Goal: Information Seeking & Learning: Learn about a topic

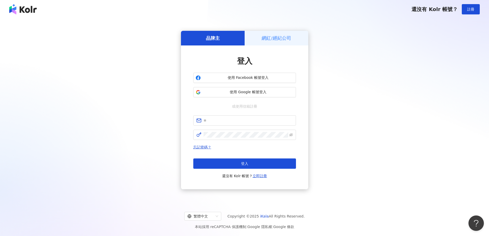
click at [279, 39] on h5 "網紅/經紀公司" at bounding box center [277, 38] width 30 height 6
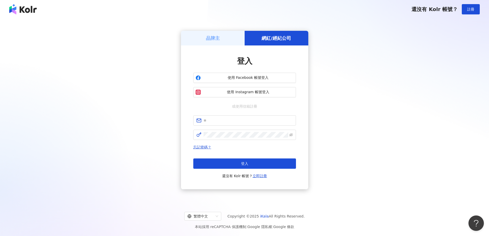
click at [225, 41] on div "品牌主" at bounding box center [213, 38] width 64 height 15
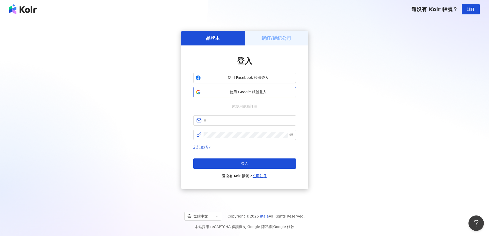
click at [267, 90] on span "使用 Google 帳號登入" at bounding box center [248, 92] width 91 height 5
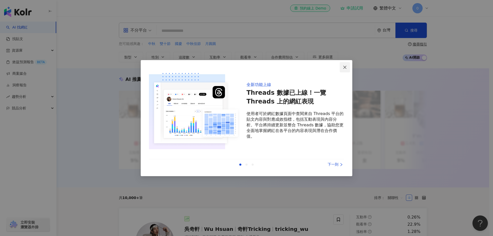
click at [345, 69] on icon "close" at bounding box center [345, 67] width 4 height 4
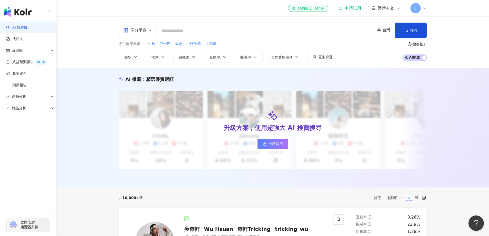
click at [252, 29] on input "search" at bounding box center [266, 31] width 214 height 10
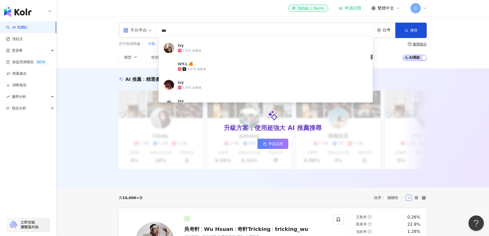
scroll to position [103, 0]
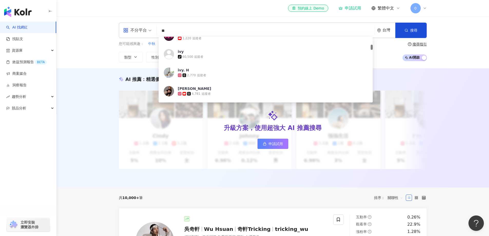
type input "*"
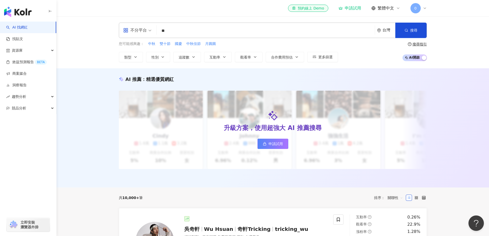
type input "**"
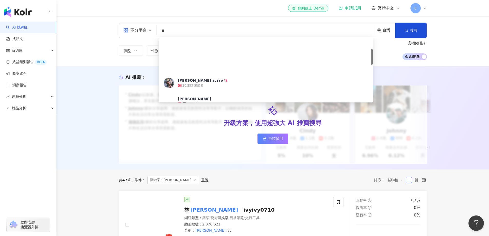
scroll to position [51, 0]
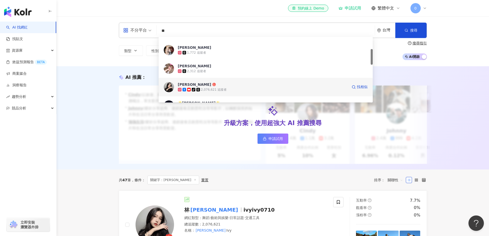
click at [279, 88] on div "tiktok-icon 2,076,621 追蹤者" at bounding box center [263, 89] width 170 height 5
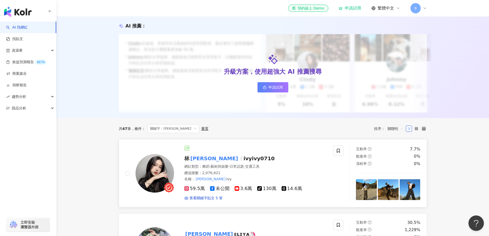
scroll to position [77, 0]
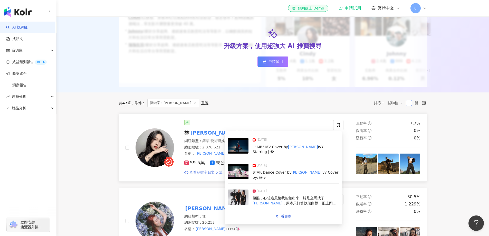
click at [219, 175] on span "查看關鍵字貼文 5 筆" at bounding box center [206, 172] width 33 height 5
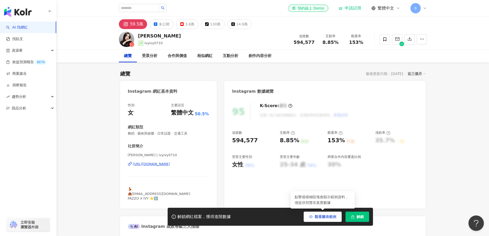
click at [320, 215] on span "觀看圖表範例" at bounding box center [326, 217] width 22 height 4
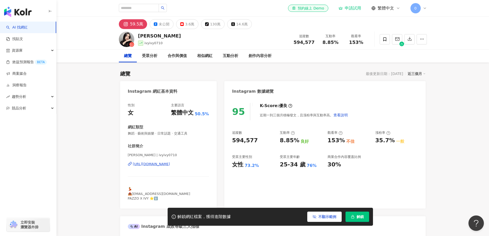
click at [320, 215] on span "不顯示範例" at bounding box center [328, 217] width 18 height 4
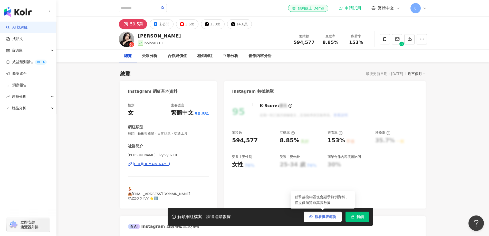
click at [320, 215] on span "觀看圖表範例" at bounding box center [326, 217] width 22 height 4
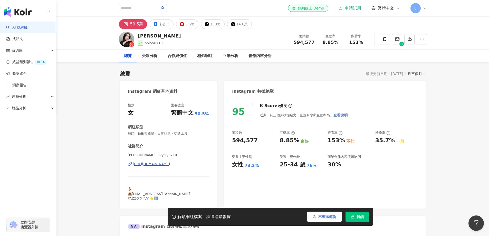
click at [320, 215] on span "不顯示範例" at bounding box center [328, 217] width 18 height 4
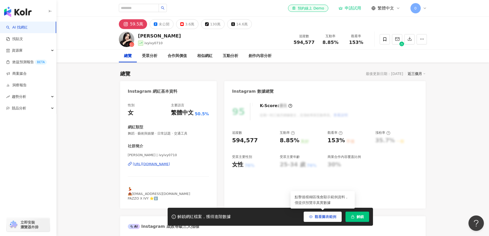
click at [320, 215] on span "觀看圖表範例" at bounding box center [326, 217] width 22 height 4
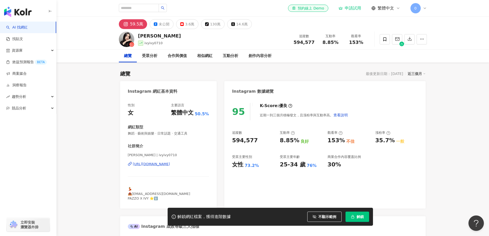
click at [128, 127] on div "網紅類型" at bounding box center [135, 127] width 15 height 5
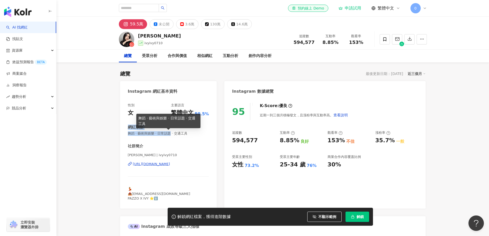
drag, startPoint x: 129, startPoint y: 127, endPoint x: 174, endPoint y: 133, distance: 45.6
click at [174, 133] on div "網紅類型 舞蹈 · 藝術與娛樂 · 日常話題 · 交通工具" at bounding box center [168, 130] width 81 height 11
copy div "網紅類型 舞蹈 · 藝術與娛樂 · 日常話題"
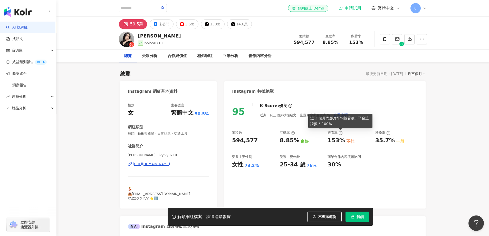
click at [340, 133] on icon at bounding box center [341, 133] width 4 height 4
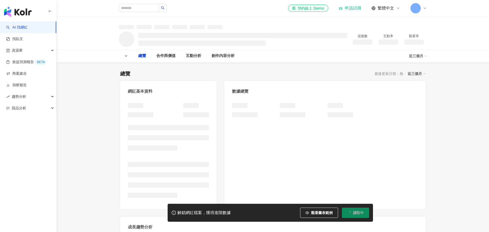
type input "**"
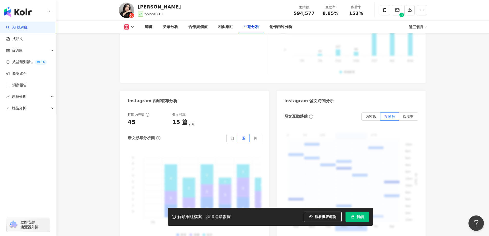
scroll to position [1255, 0]
click at [324, 220] on button "觀看圖表範例" at bounding box center [323, 217] width 38 height 10
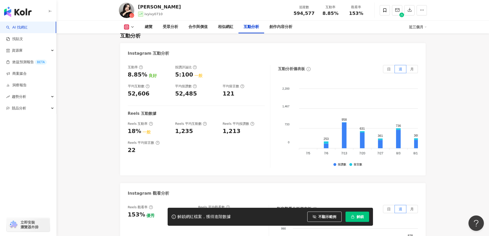
scroll to position [972, 0]
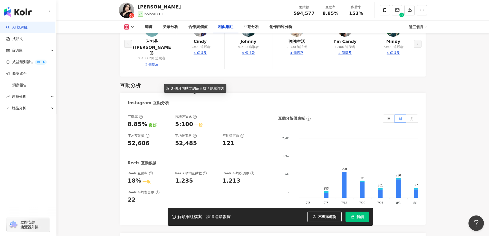
click at [196, 115] on icon at bounding box center [195, 117] width 4 height 4
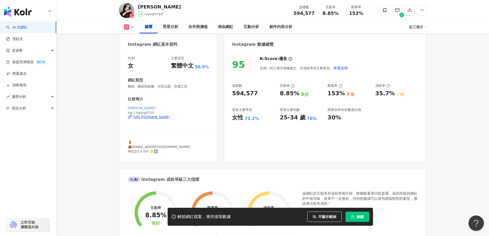
scroll to position [0, 0]
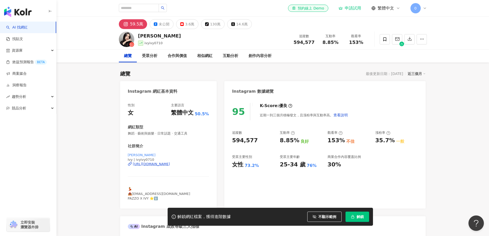
click at [170, 165] on div "[URL][DOMAIN_NAME]" at bounding box center [151, 164] width 37 height 5
